Goal: Find contact information: Find contact information

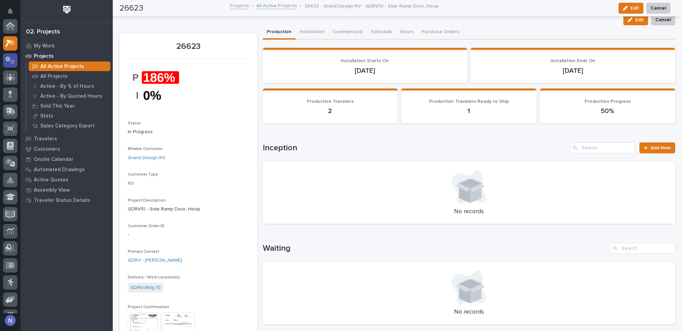
scroll to position [17, 0]
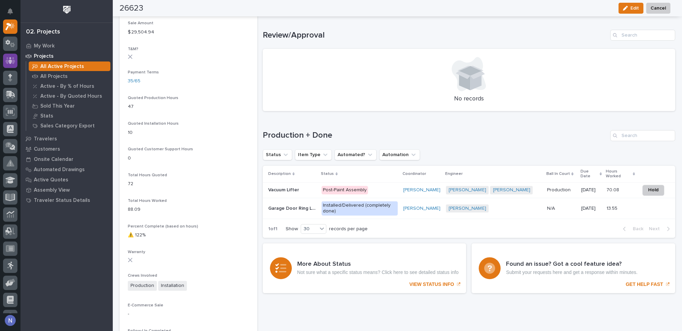
click at [9, 62] on icon at bounding box center [10, 61] width 10 height 8
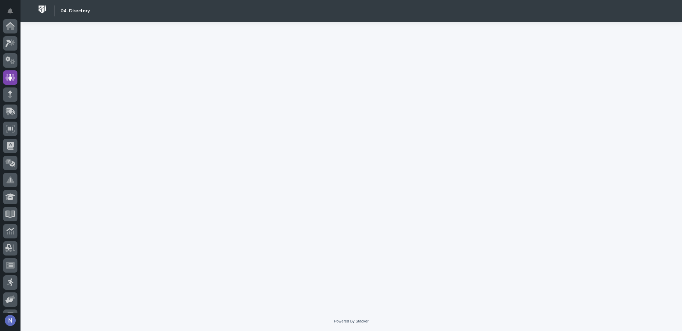
scroll to position [51, 0]
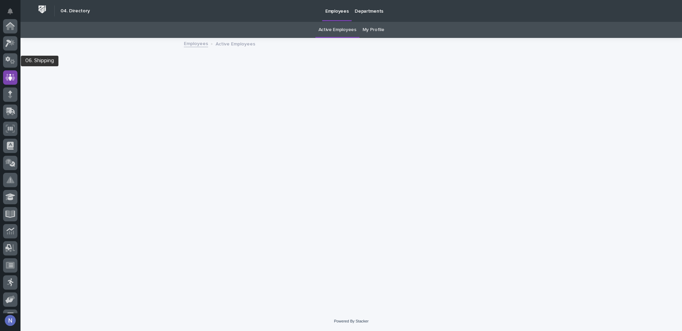
scroll to position [51, 0]
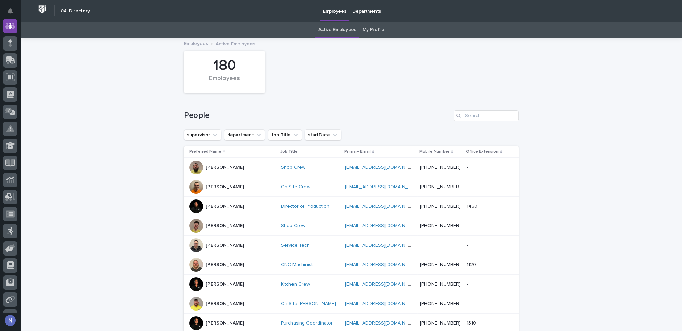
click at [488, 106] on div "People" at bounding box center [351, 113] width 335 height 33
click at [487, 107] on div "People" at bounding box center [351, 113] width 335 height 33
click at [476, 119] on input "Search" at bounding box center [486, 115] width 65 height 11
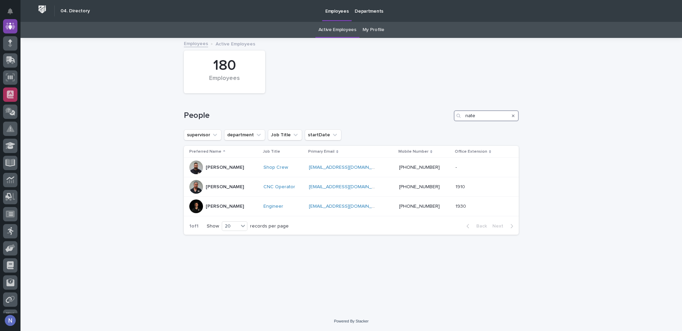
type input "nate"
